Goal: Task Accomplishment & Management: Manage account settings

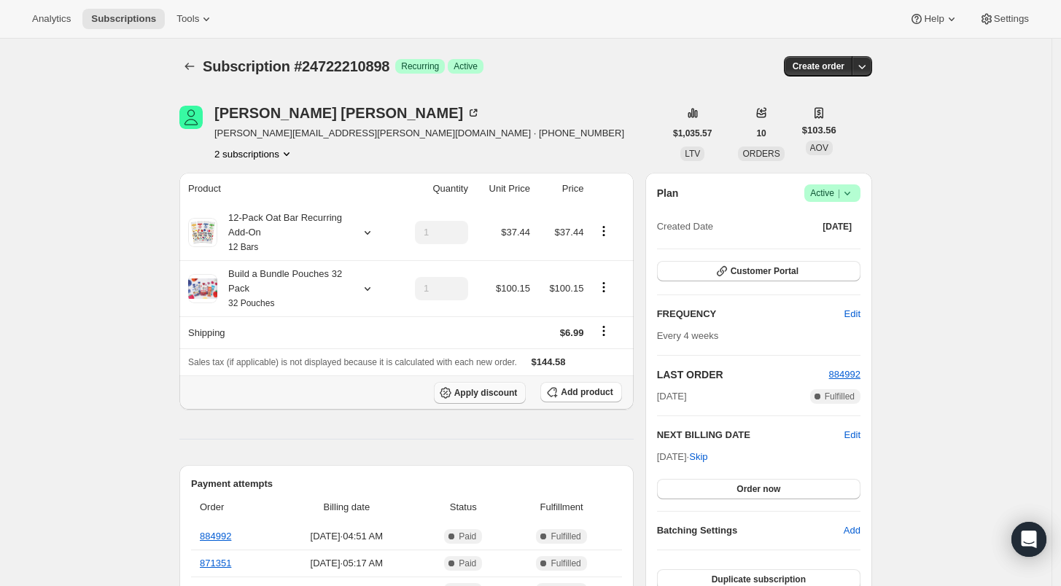
click at [496, 395] on span "Apply discount" at bounding box center [485, 393] width 63 height 12
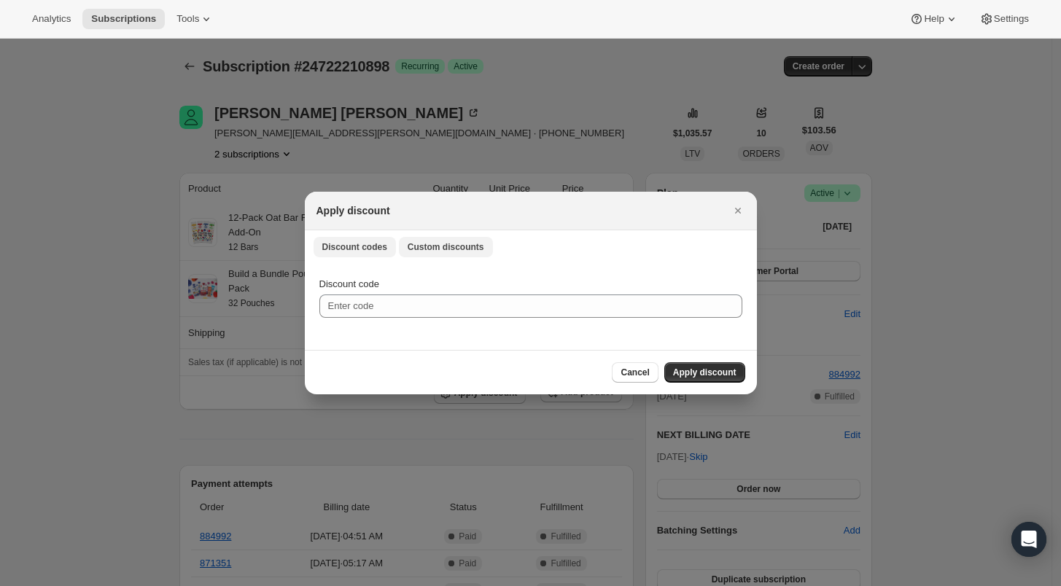
click at [424, 248] on span "Custom discounts" at bounding box center [446, 247] width 77 height 12
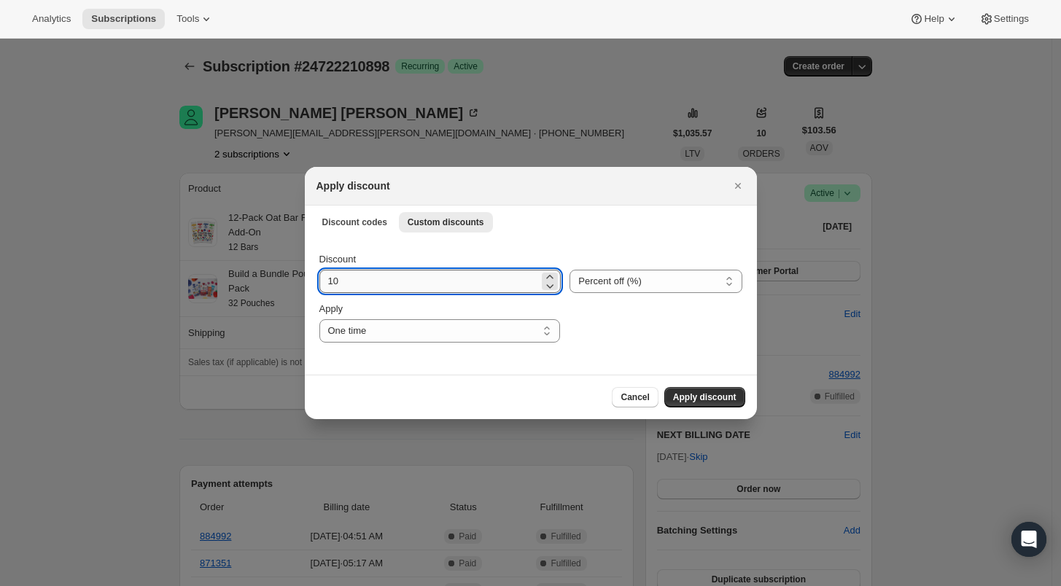
drag, startPoint x: 348, startPoint y: 286, endPoint x: 321, endPoint y: 282, distance: 27.3
click at [321, 282] on input "10" at bounding box center [429, 281] width 220 height 23
type input "20"
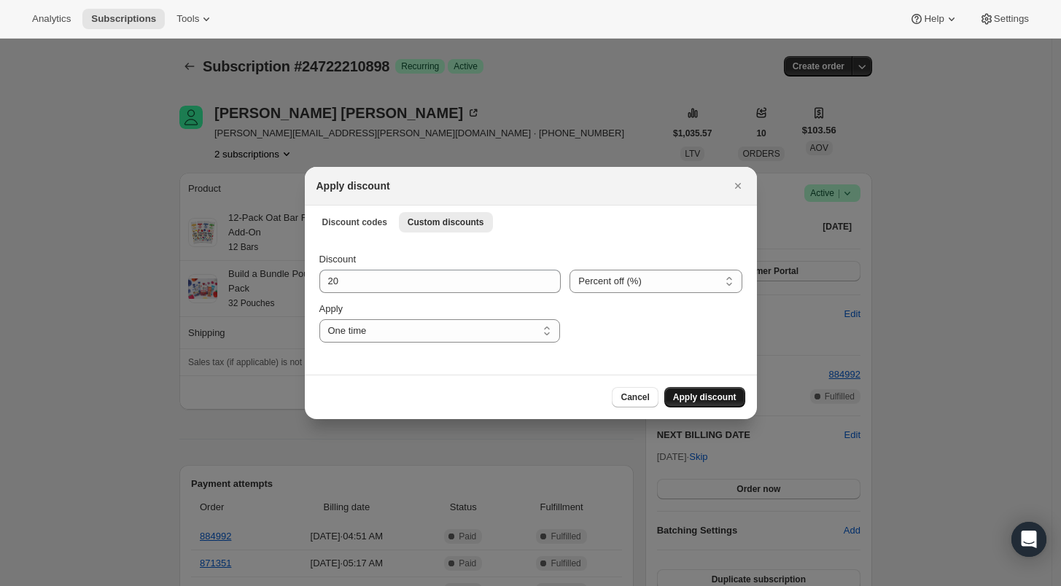
click at [694, 391] on button "Apply discount" at bounding box center [704, 397] width 81 height 20
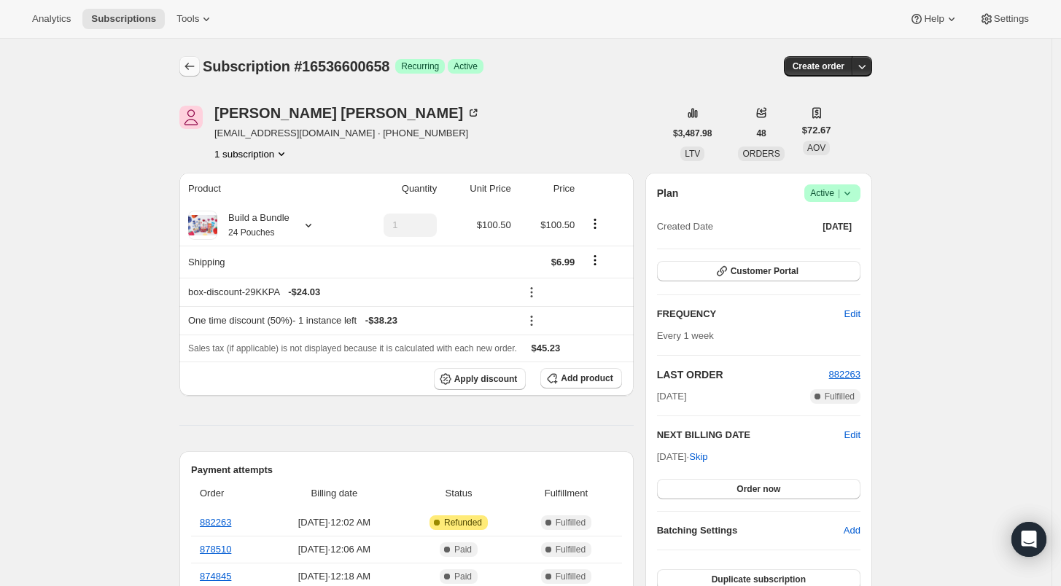
click at [195, 66] on icon "Subscriptions" at bounding box center [189, 66] width 15 height 15
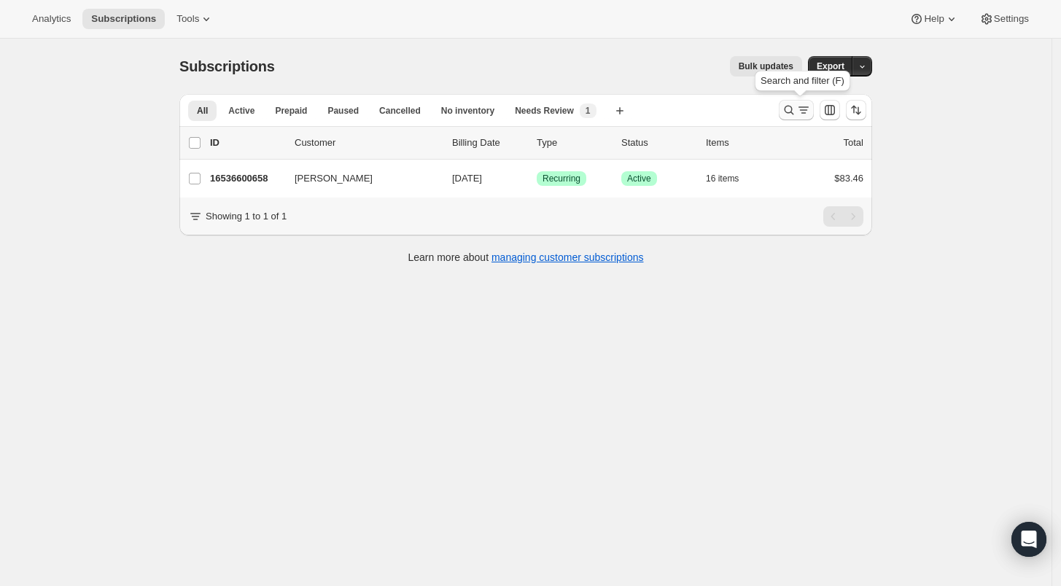
click at [787, 107] on icon "Search and filter results" at bounding box center [788, 110] width 15 height 15
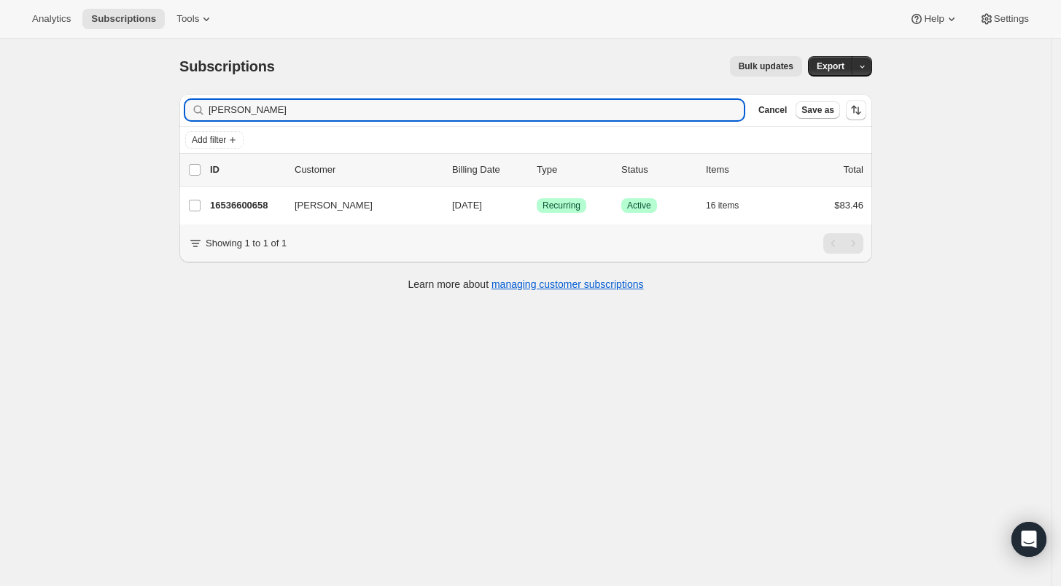
drag, startPoint x: 266, startPoint y: 108, endPoint x: 173, endPoint y: 109, distance: 92.6
click at [174, 109] on div "Filter subscribers [PERSON_NAME] Clear Cancel Save as Add filter 0 selected Upd…" at bounding box center [520, 194] width 704 height 224
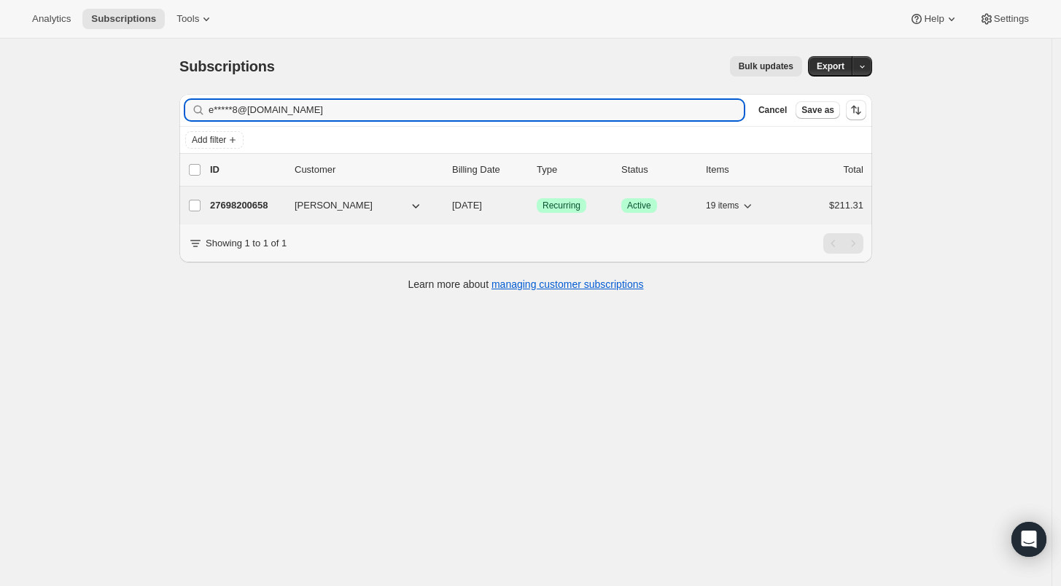
type input "e*****8@[DOMAIN_NAME]"
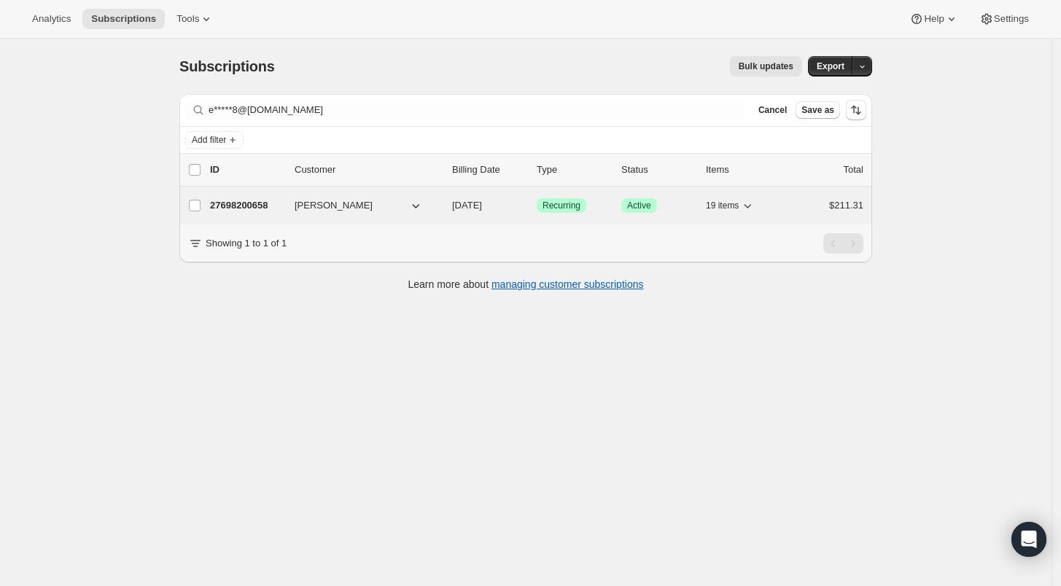
click at [226, 203] on p "27698200658" at bounding box center [246, 205] width 73 height 15
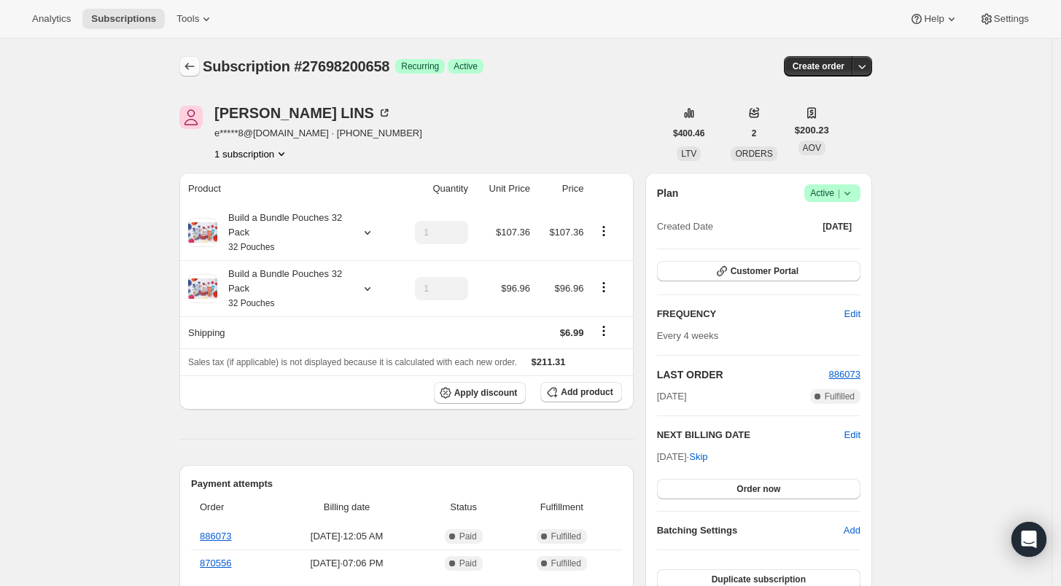
click at [184, 60] on button "Subscriptions" at bounding box center [189, 66] width 20 height 20
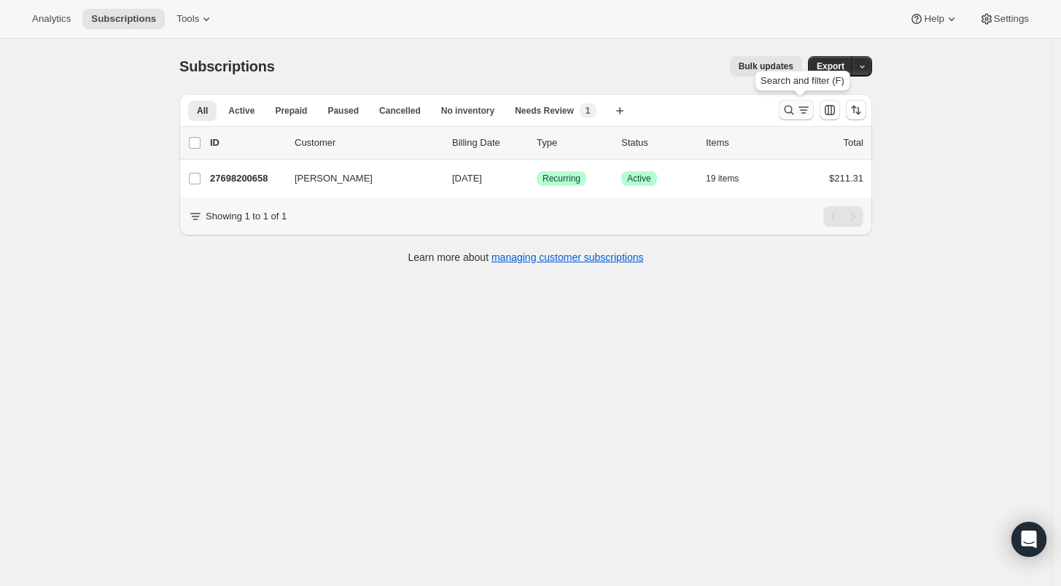
click at [792, 112] on icon "Search and filter results" at bounding box center [788, 110] width 15 height 15
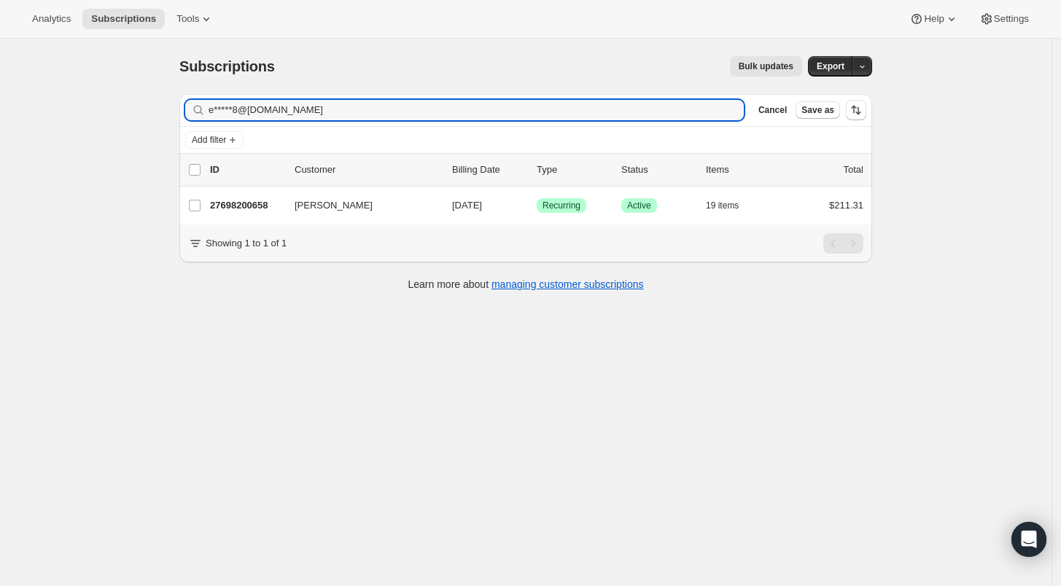
drag, startPoint x: 316, startPoint y: 111, endPoint x: 180, endPoint y: 102, distance: 135.9
click at [180, 102] on div "Filter subscribers e*****8@[DOMAIN_NAME] Clear Cancel Save as Add filter 0 sele…" at bounding box center [520, 194] width 704 height 224
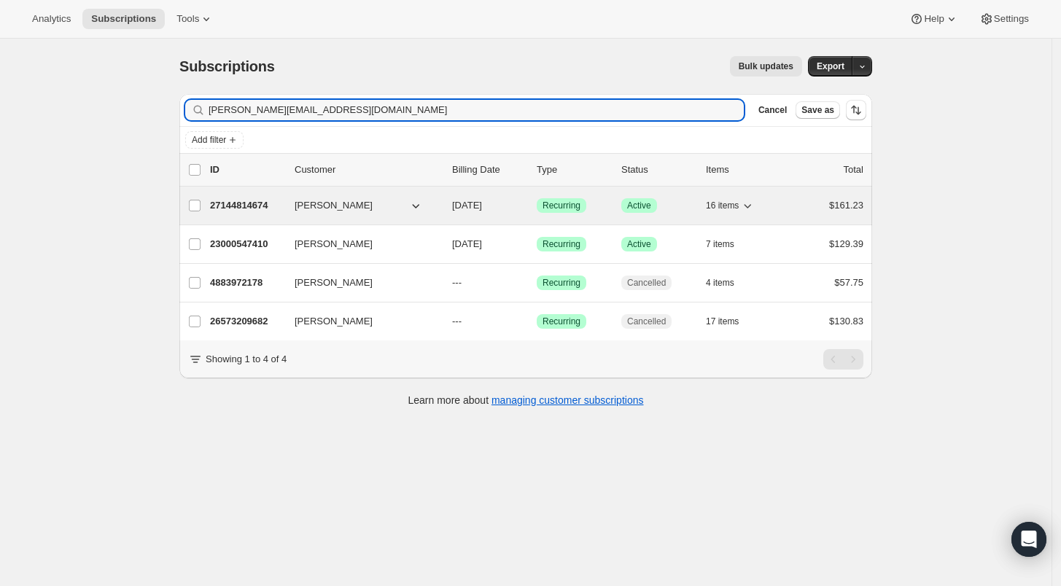
type input "[PERSON_NAME][EMAIL_ADDRESS][DOMAIN_NAME]"
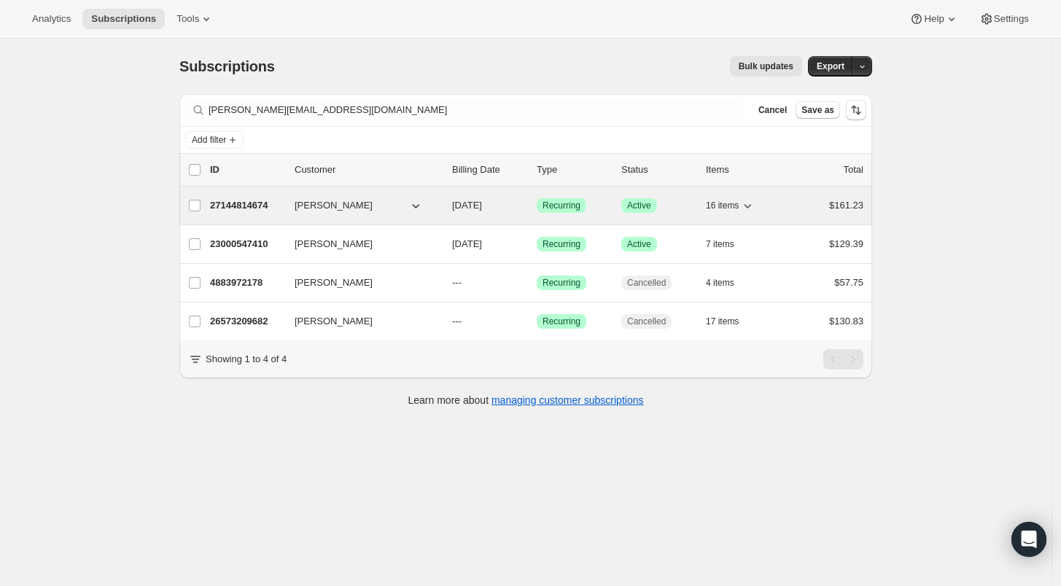
click at [235, 203] on p "27144814674" at bounding box center [246, 205] width 73 height 15
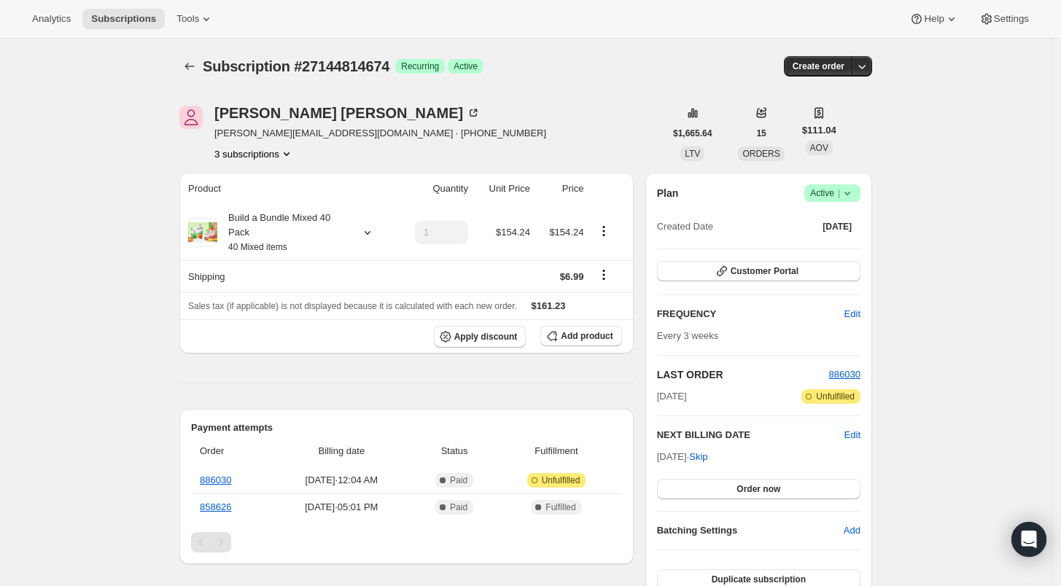
click at [269, 150] on button "3 subscriptions" at bounding box center [253, 154] width 79 height 15
click at [266, 176] on span "23000547410" at bounding box center [258, 180] width 101 height 15
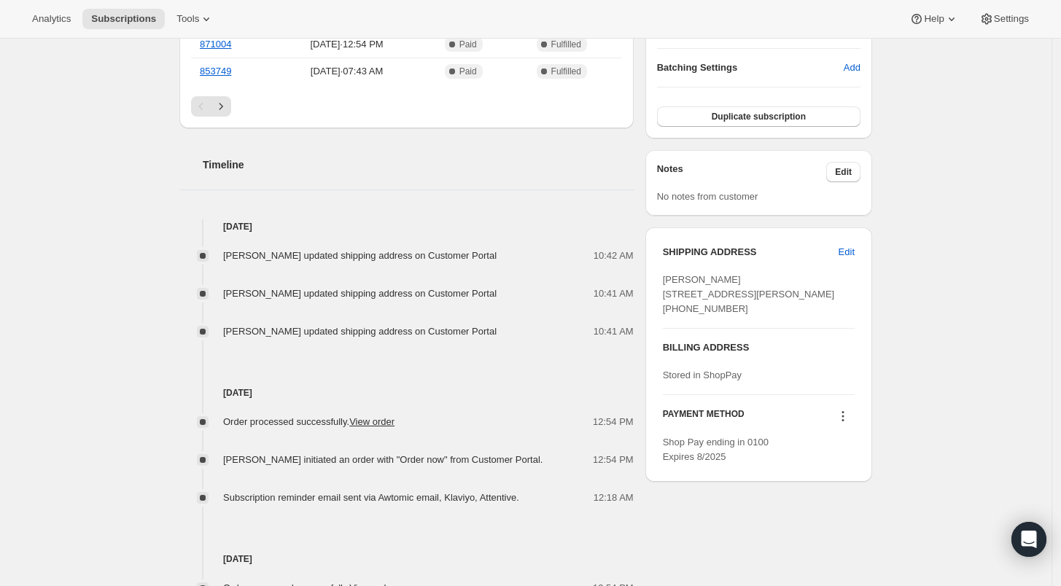
scroll to position [486, 0]
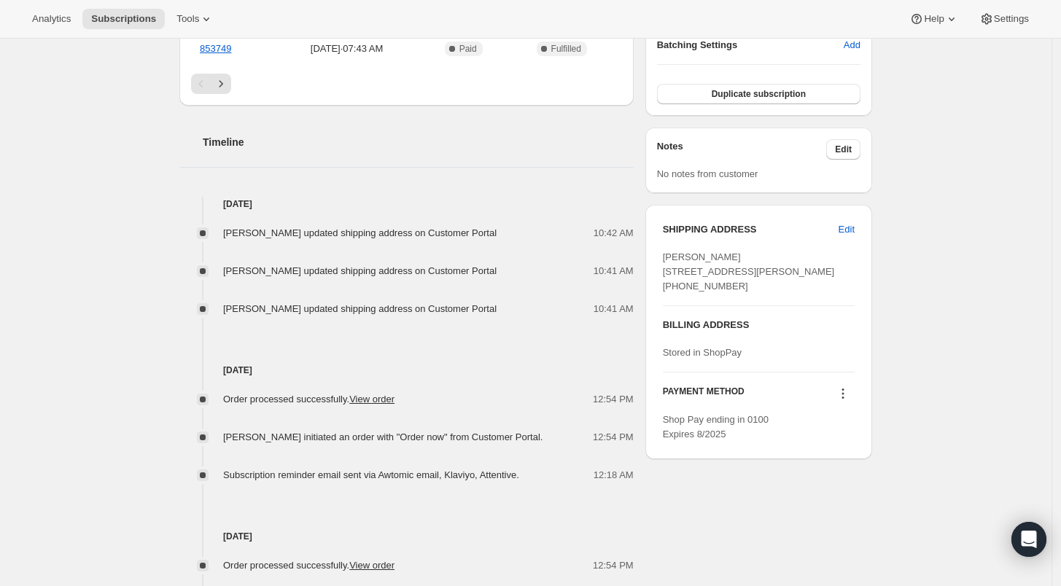
click at [160, 461] on div "Subscription #23000547410. This page is ready Subscription #23000547410 Success…" at bounding box center [525, 428] width 1051 height 1750
